Goal: Find specific page/section: Find specific page/section

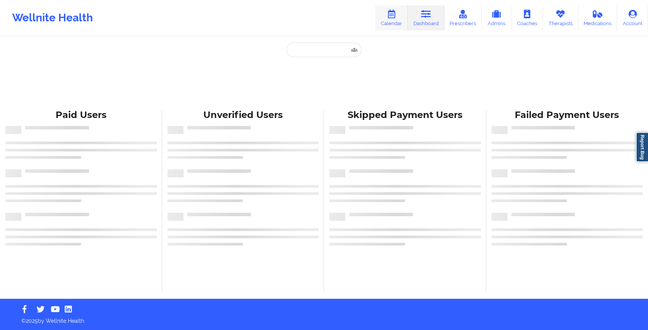
click at [396, 18] on link "Calendar" at bounding box center [391, 17] width 33 height 25
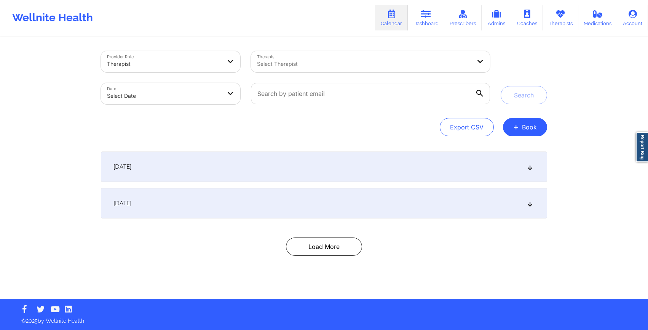
click at [185, 88] on body "Wellnite Health Calendar Dashboard Prescribers Admins Coaches Therapists Medica…" at bounding box center [324, 165] width 648 height 330
select select "2025-8"
select select "2025-9"
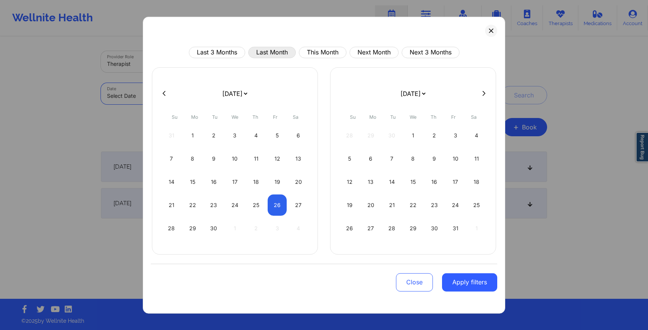
click at [260, 50] on button "Last Month" at bounding box center [272, 51] width 48 height 11
select select "2025-7"
select select "2025-8"
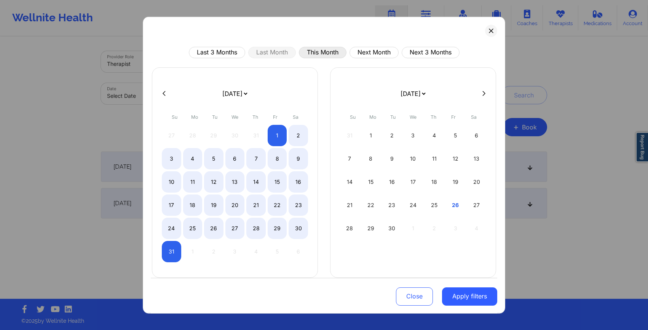
click at [309, 54] on button "This Month" at bounding box center [323, 51] width 48 height 11
select select "2025-8"
select select "2025-9"
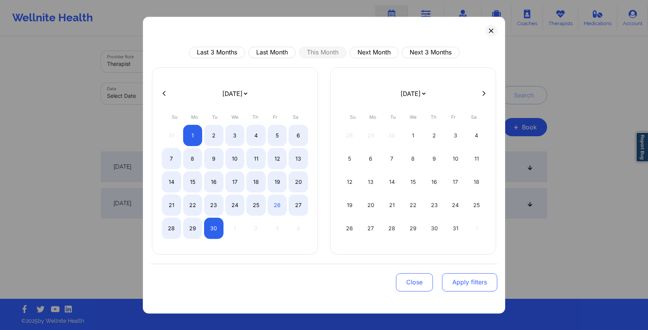
click at [457, 280] on button "Apply filters" at bounding box center [469, 282] width 55 height 18
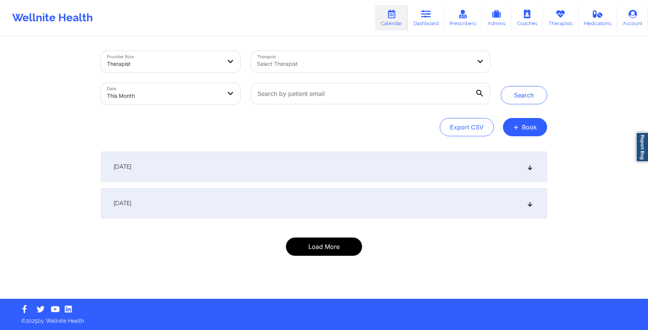
click at [321, 246] on button "Load More" at bounding box center [324, 247] width 76 height 18
click at [309, 244] on button "Load More" at bounding box center [324, 247] width 76 height 18
